Goal: Navigation & Orientation: Find specific page/section

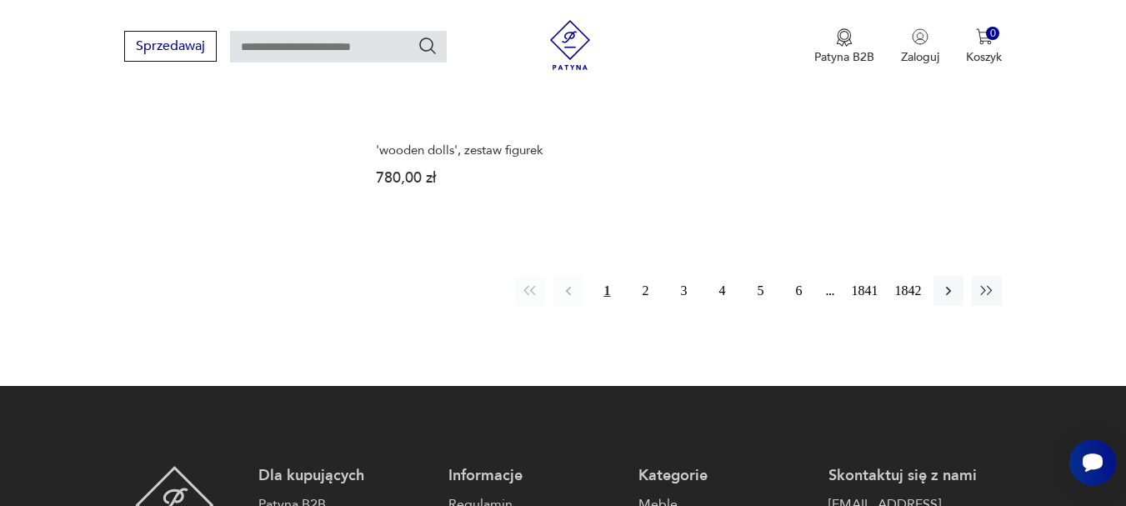
scroll to position [2324, 0]
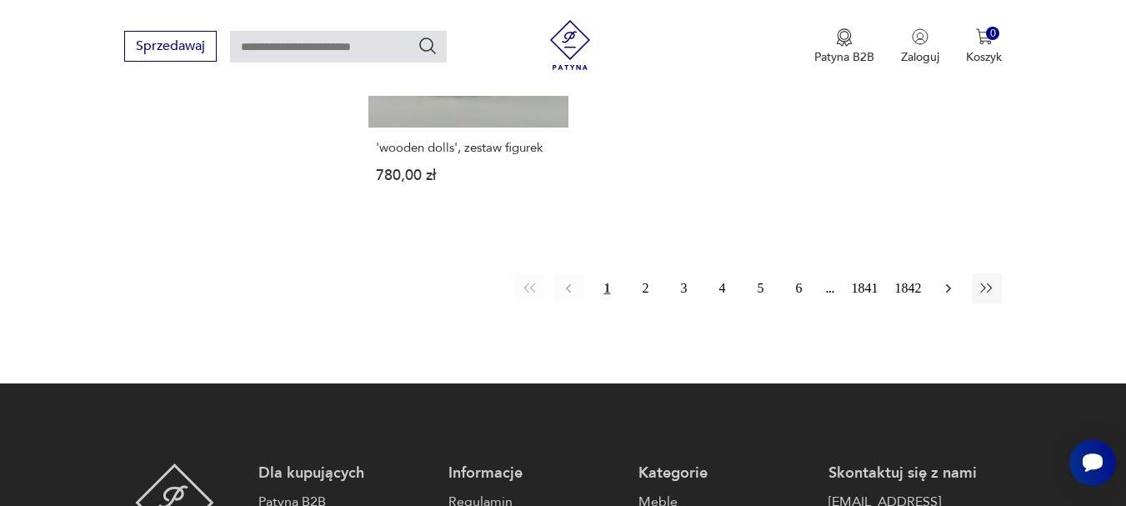
click at [938, 273] on button "button" at bounding box center [948, 288] width 30 height 30
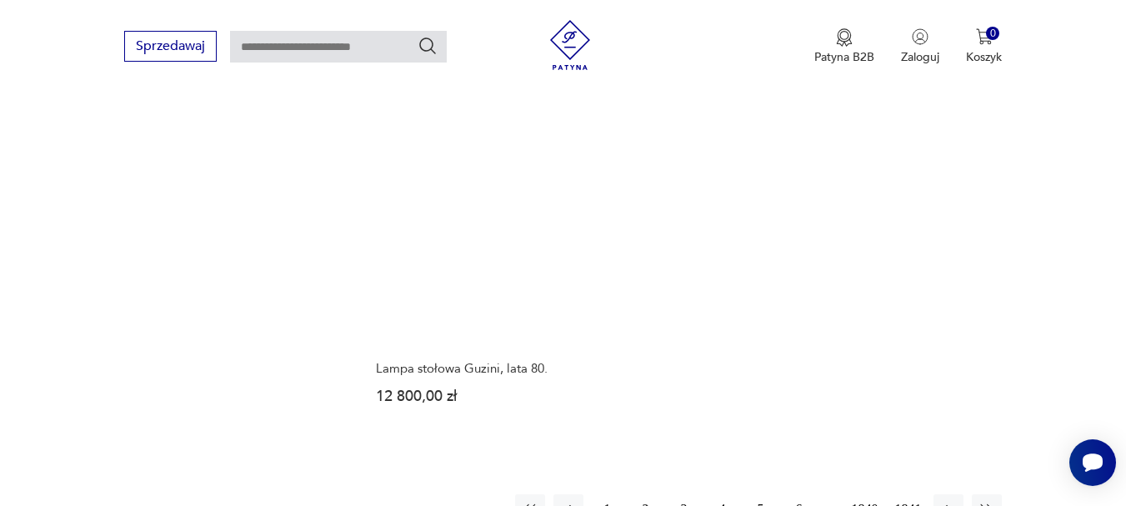
scroll to position [2132, 0]
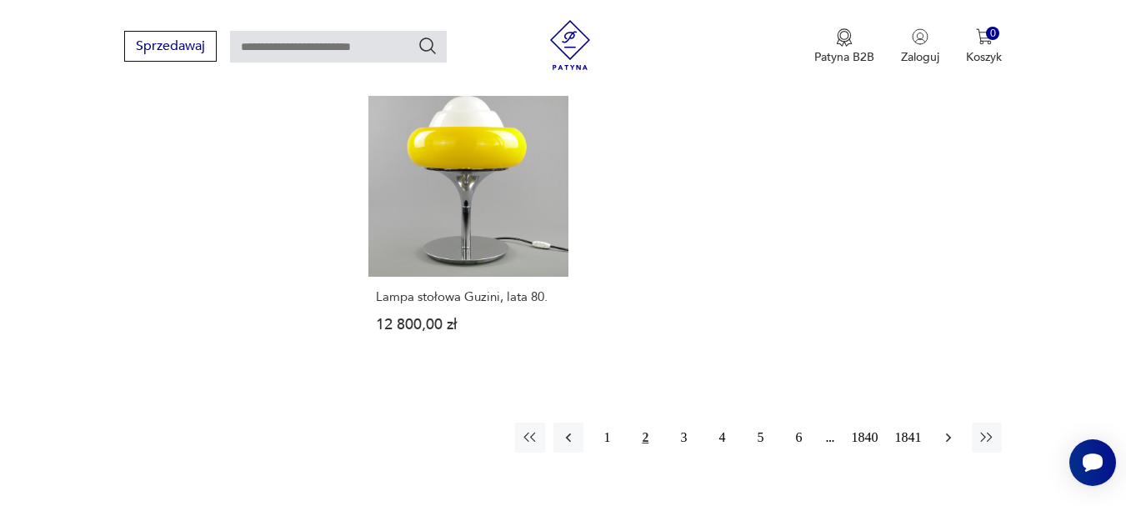
click at [944, 429] on icon "button" at bounding box center [948, 437] width 17 height 17
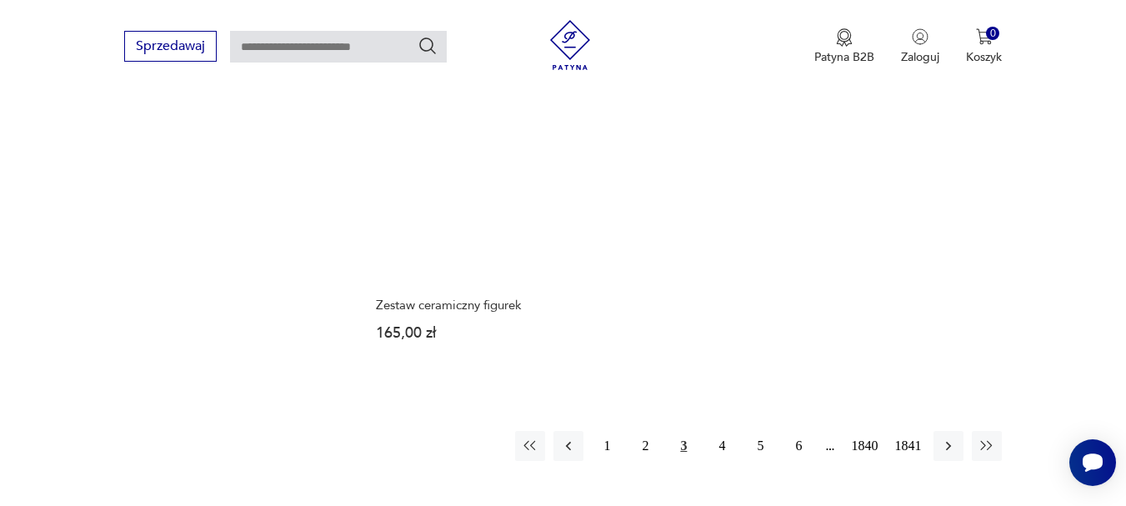
scroll to position [2299, 0]
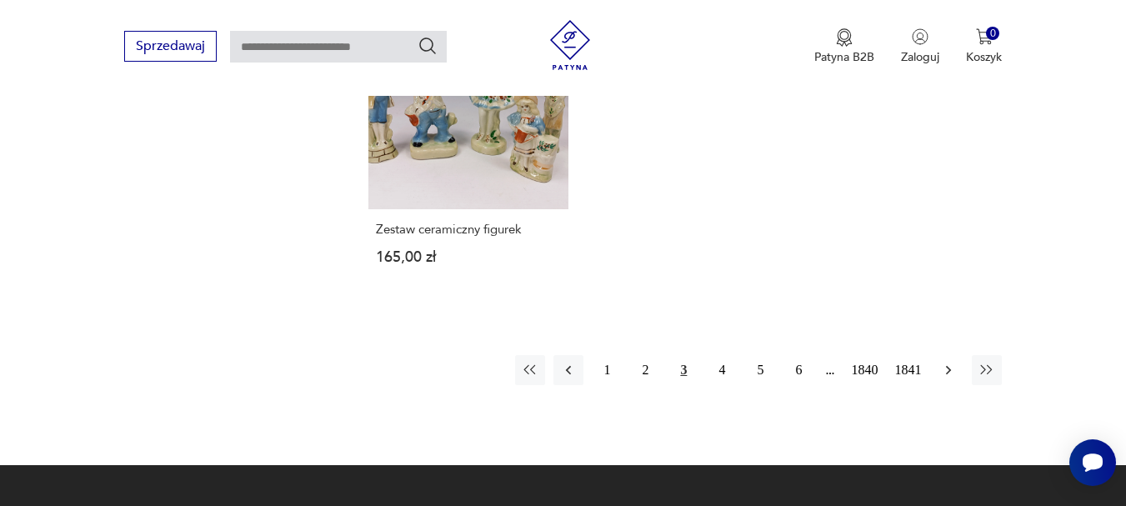
click at [949, 365] on icon "button" at bounding box center [948, 369] width 5 height 9
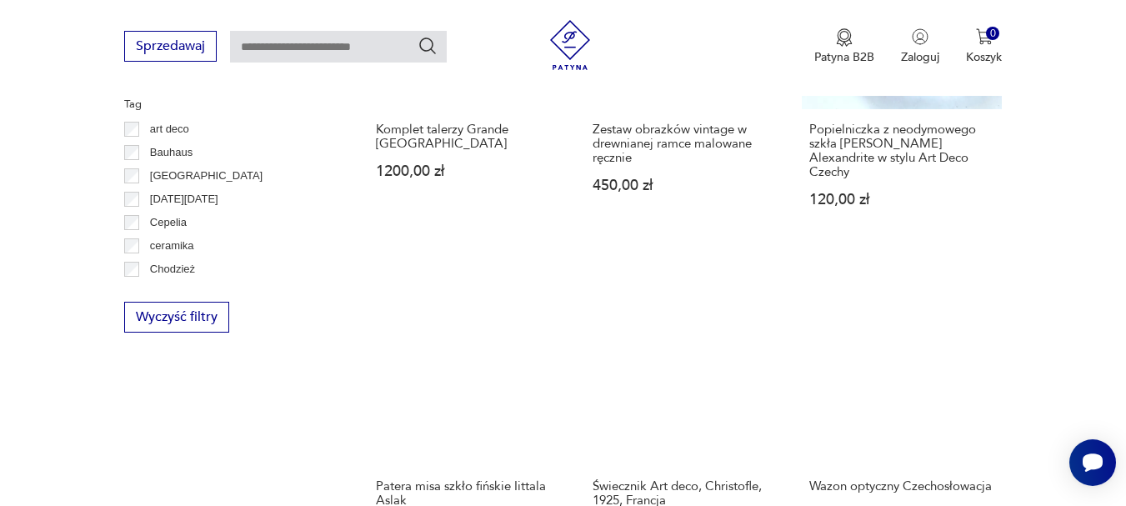
scroll to position [632, 0]
